Goal: Information Seeking & Learning: Check status

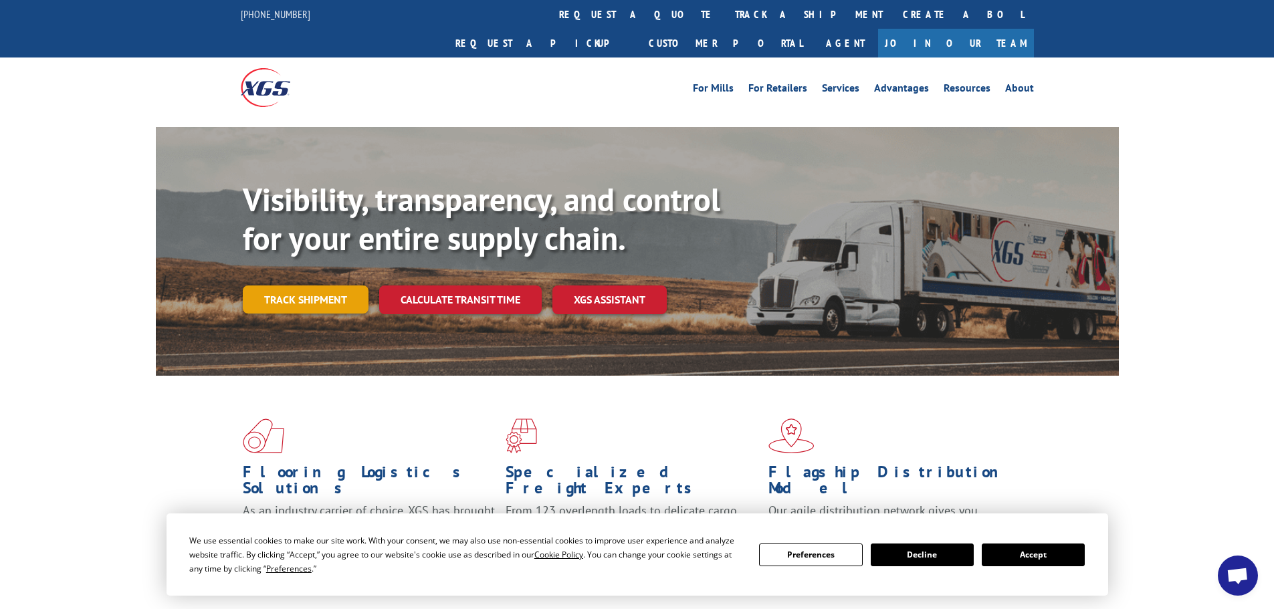
click at [299, 285] on link "Track shipment" at bounding box center [306, 299] width 126 height 28
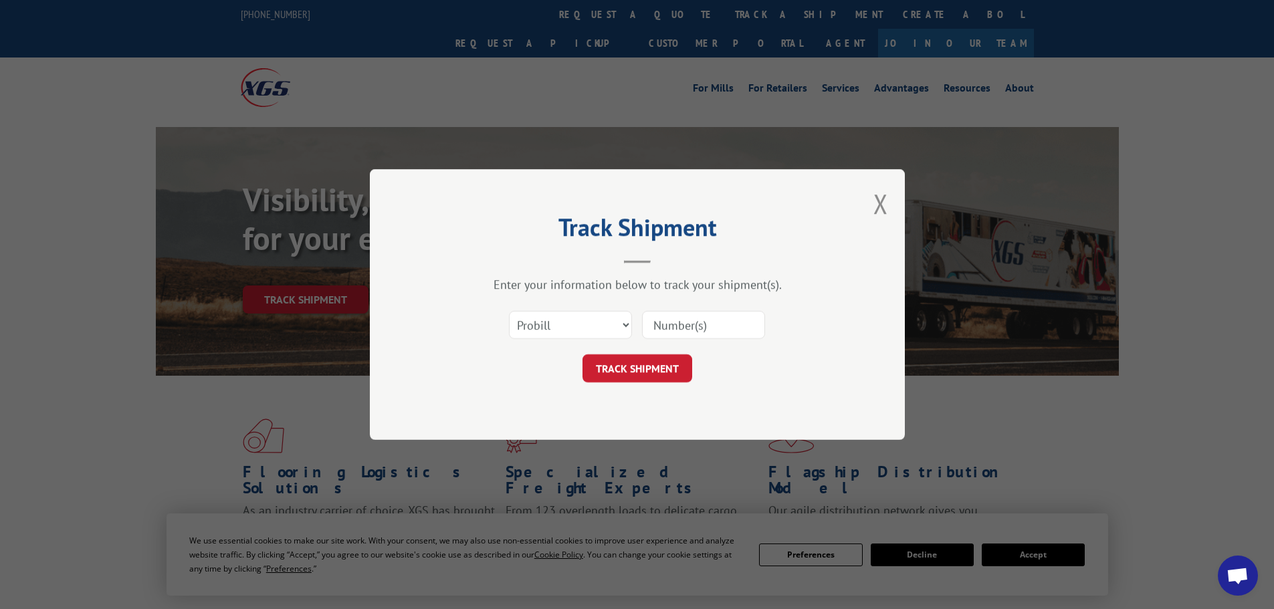
click at [681, 320] on input at bounding box center [703, 325] width 123 height 28
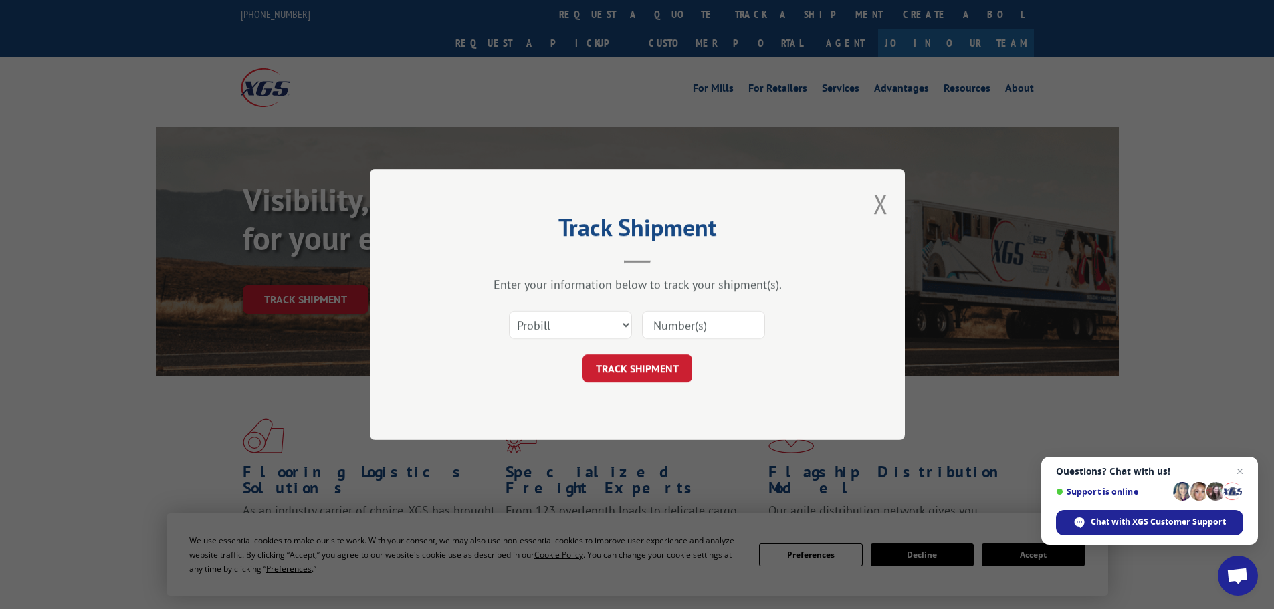
paste input "262030250906"
type input "262030250906"
click at [651, 366] on button "TRACK SHIPMENT" at bounding box center [637, 368] width 110 height 28
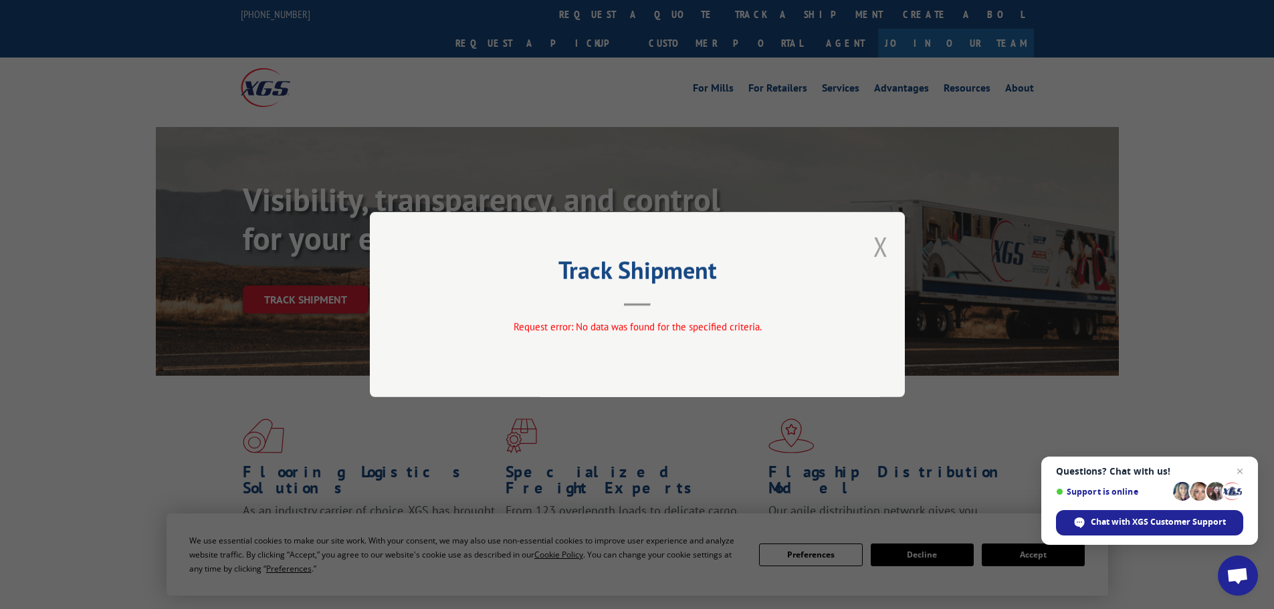
click at [882, 248] on button "Close modal" at bounding box center [880, 246] width 15 height 35
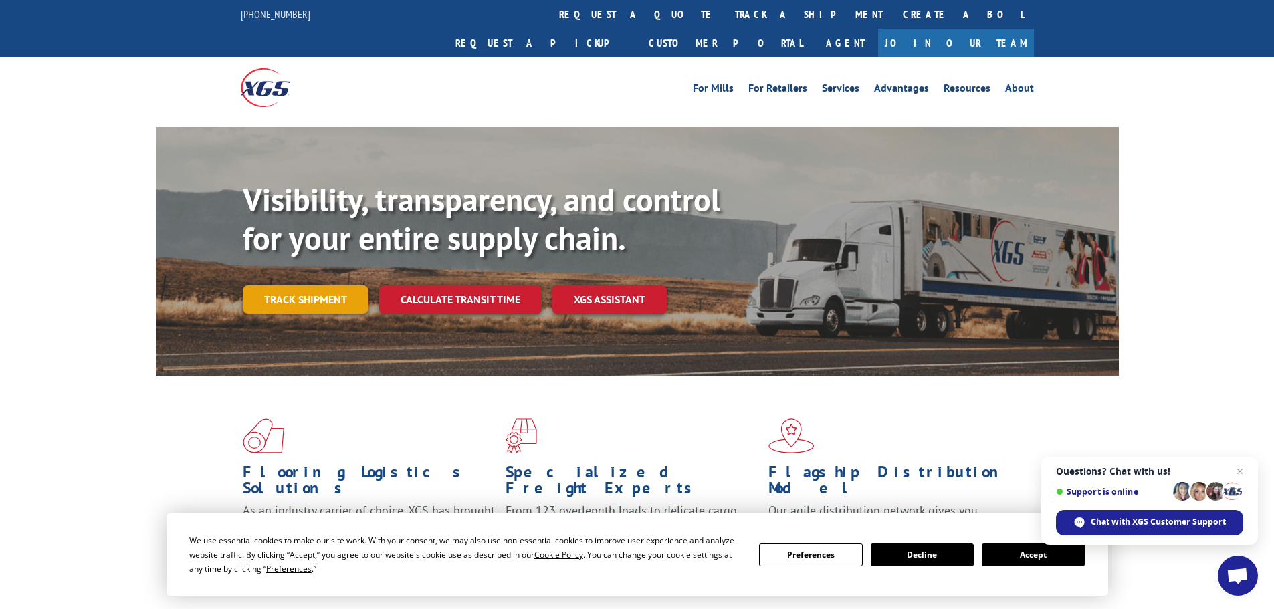
click at [329, 285] on link "Track shipment" at bounding box center [306, 299] width 126 height 28
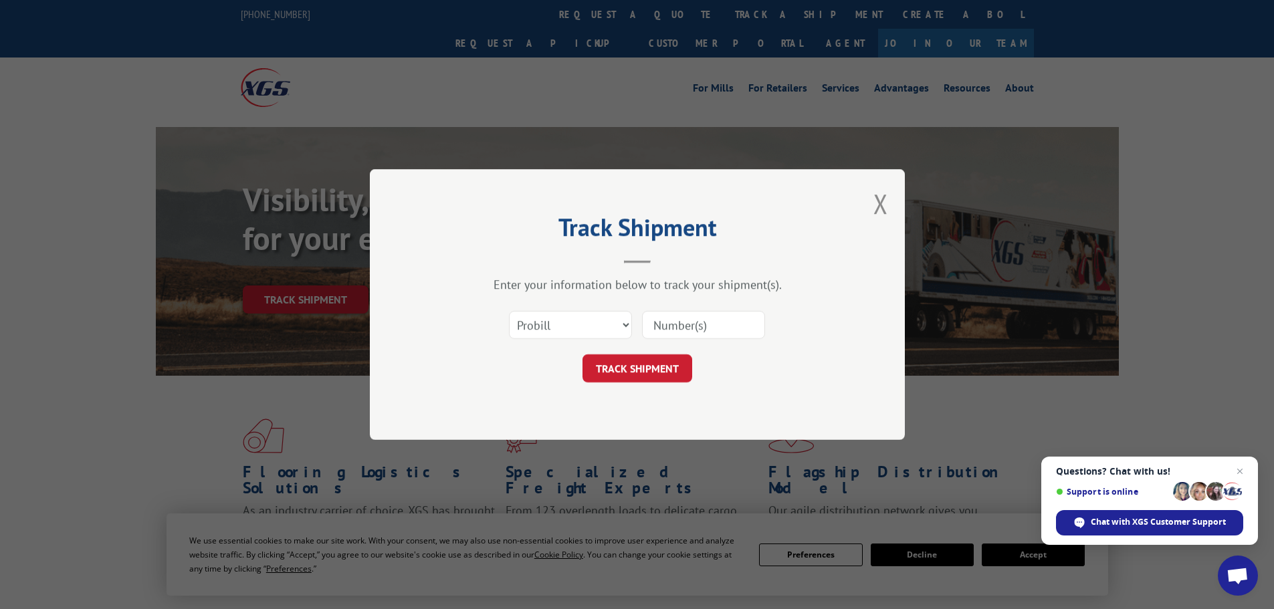
paste input "451590"
type input "451590"
click at [673, 356] on button "TRACK SHIPMENT" at bounding box center [637, 368] width 110 height 28
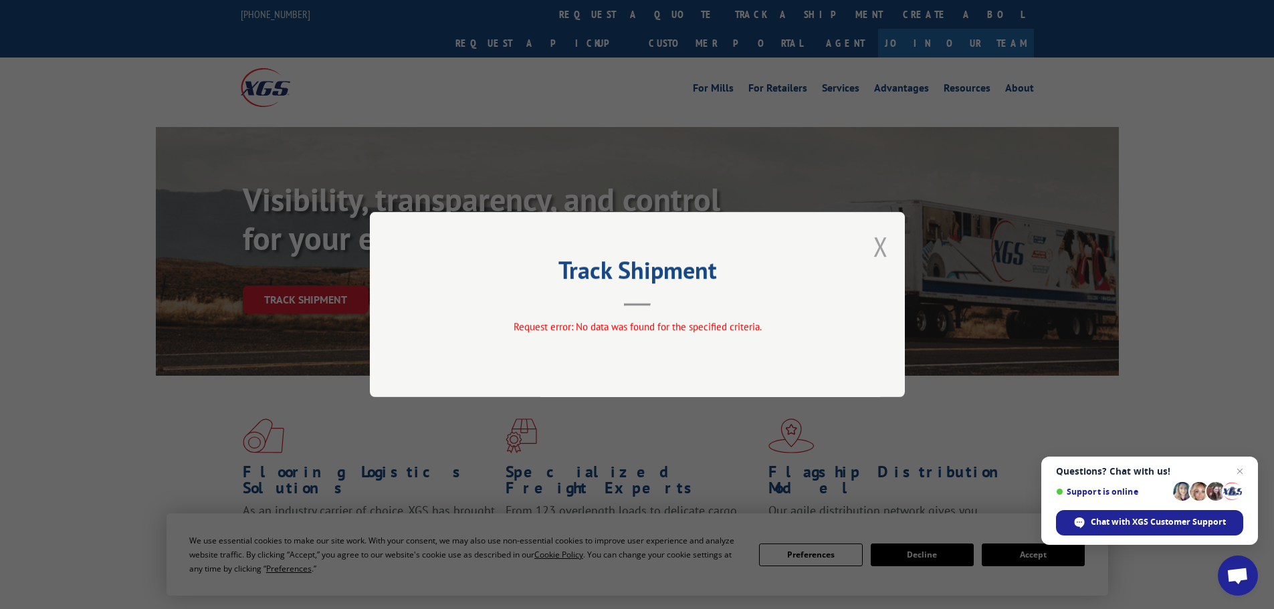
click at [878, 245] on button "Close modal" at bounding box center [880, 246] width 15 height 35
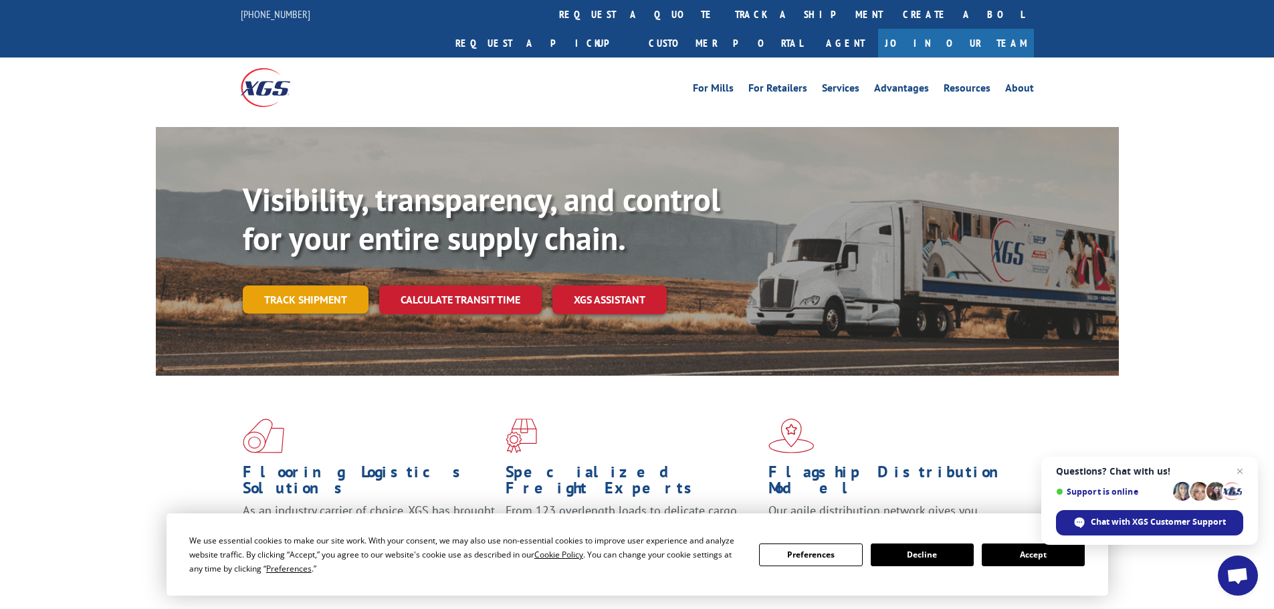
click at [271, 285] on link "Track shipment" at bounding box center [306, 299] width 126 height 28
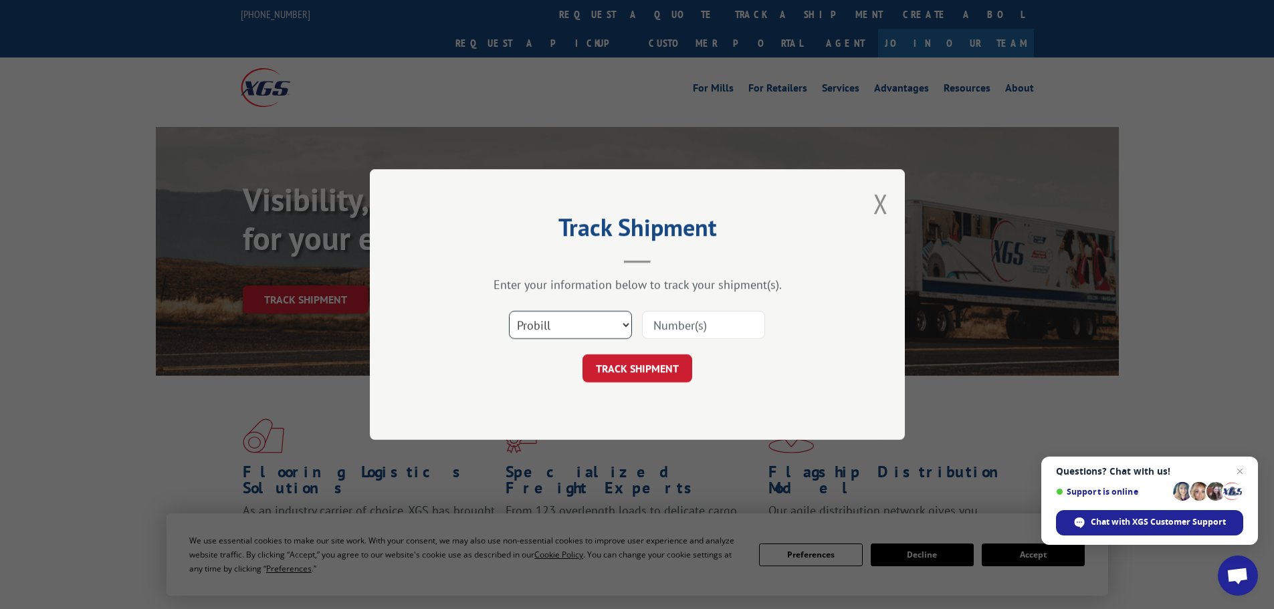
click at [604, 322] on select "Select category... Probill BOL PO" at bounding box center [570, 325] width 123 height 28
select select "bol"
click at [509, 311] on select "Select category... Probill BOL PO" at bounding box center [570, 325] width 123 height 28
click at [685, 326] on input at bounding box center [703, 325] width 123 height 28
paste input "451590"
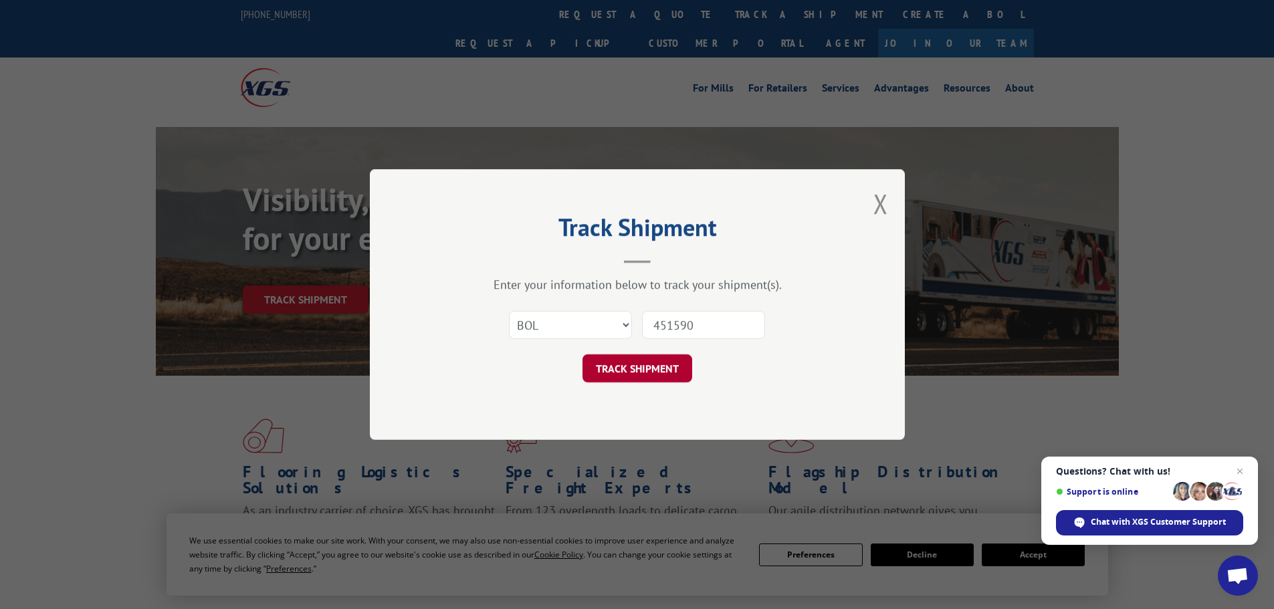
type input "451590"
click at [624, 371] on button "TRACK SHIPMENT" at bounding box center [637, 368] width 110 height 28
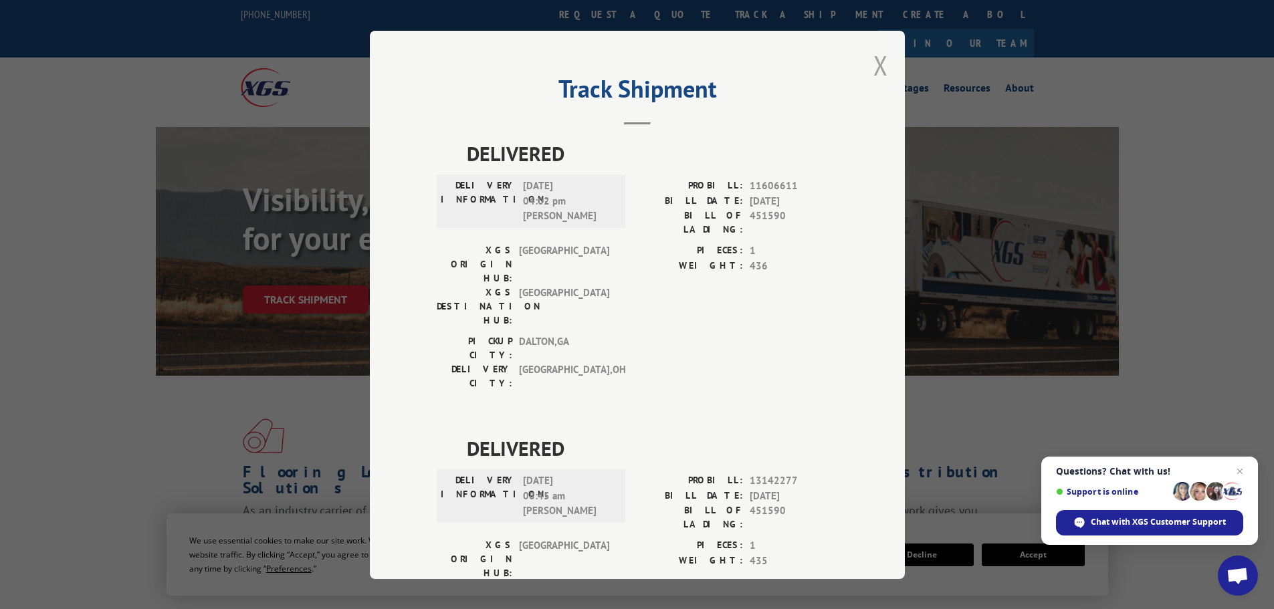
click at [873, 63] on button "Close modal" at bounding box center [880, 64] width 15 height 35
